Goal: Use online tool/utility: Utilize a website feature to perform a specific function

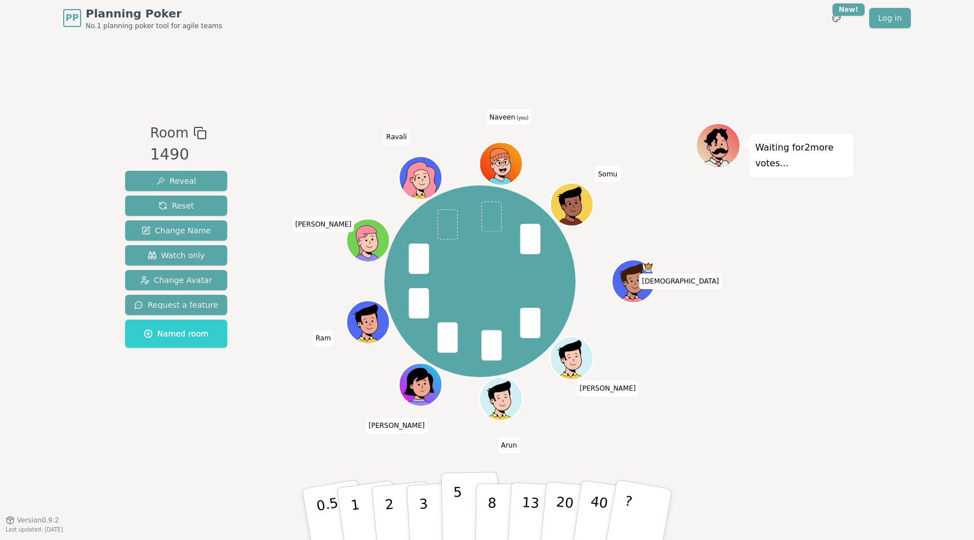
click at [458, 515] on p "5" at bounding box center [458, 514] width 10 height 61
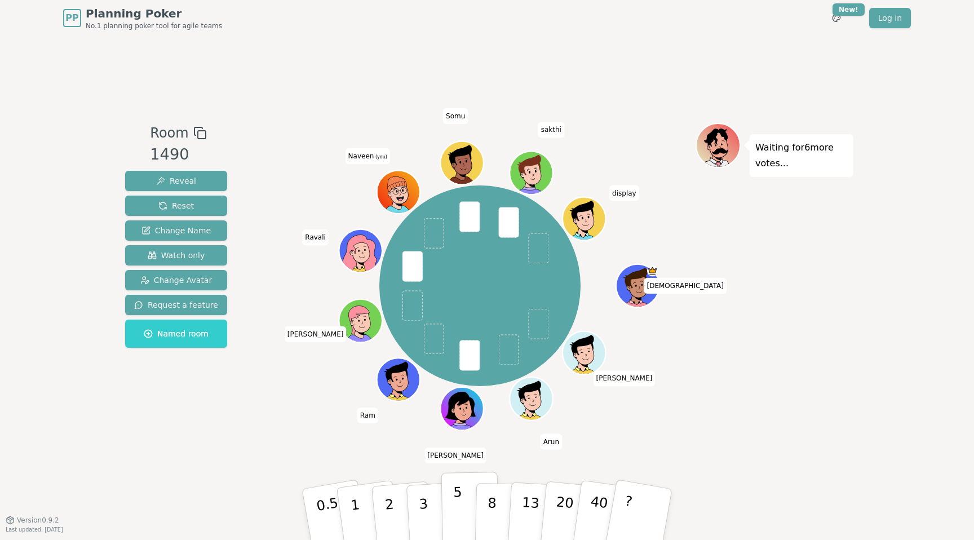
click at [463, 515] on button "5" at bounding box center [470, 515] width 58 height 86
click at [454, 507] on p "5" at bounding box center [458, 514] width 10 height 61
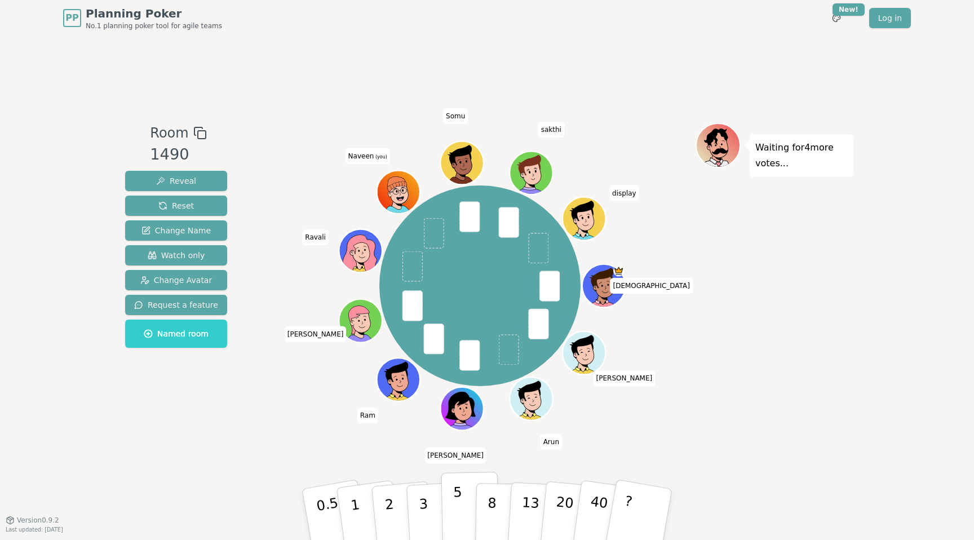
click at [475, 514] on button "5" at bounding box center [470, 515] width 58 height 86
click at [475, 521] on button "5" at bounding box center [470, 515] width 58 height 86
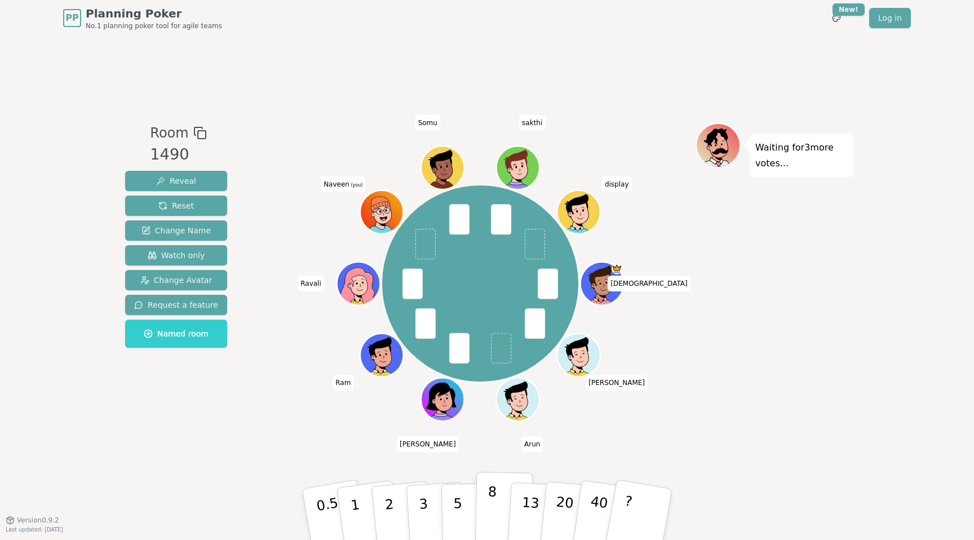
click at [497, 514] on button "8" at bounding box center [504, 515] width 58 height 86
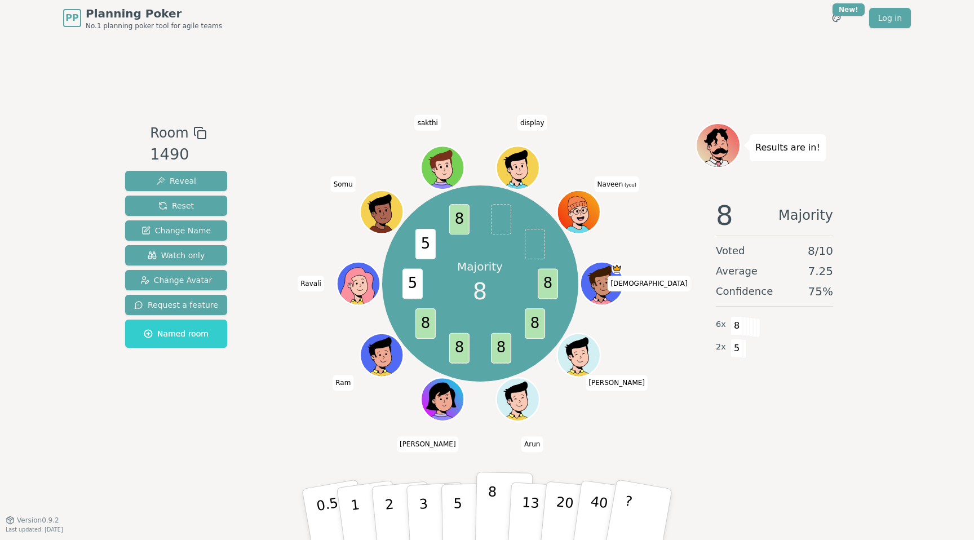
click at [486, 506] on button "8" at bounding box center [504, 515] width 58 height 86
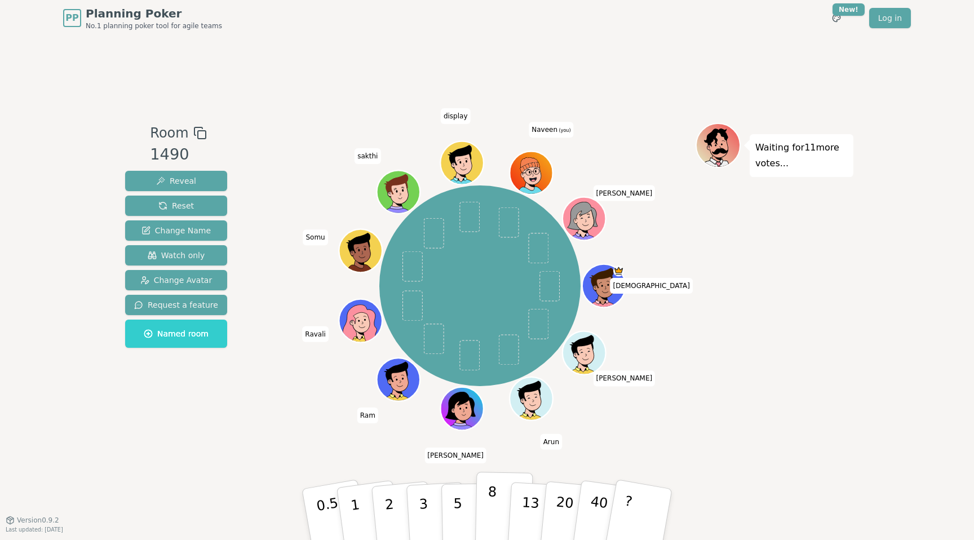
click at [488, 510] on p "8" at bounding box center [492, 514] width 10 height 61
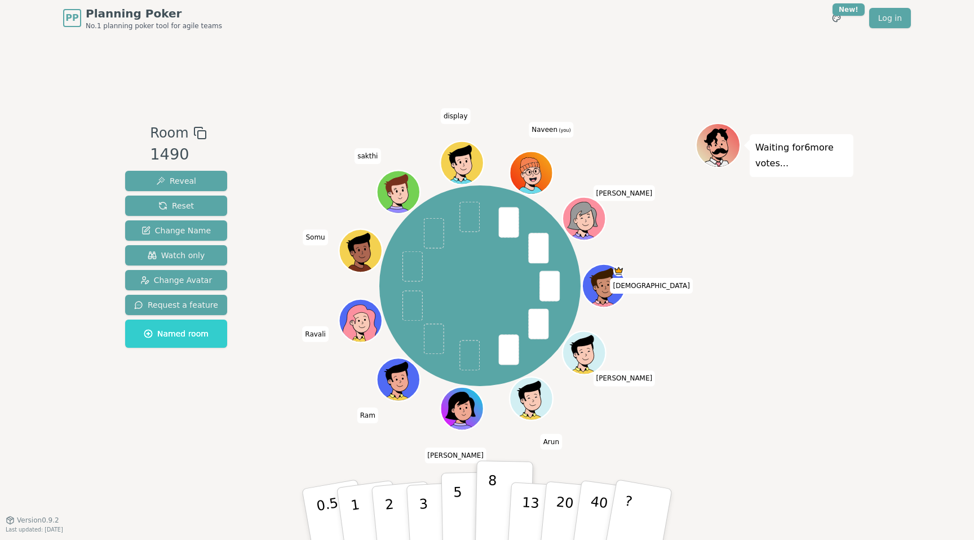
click at [463, 489] on button "5" at bounding box center [470, 515] width 58 height 86
click at [451, 524] on button "5" at bounding box center [470, 515] width 58 height 86
